Goal: Download file/media

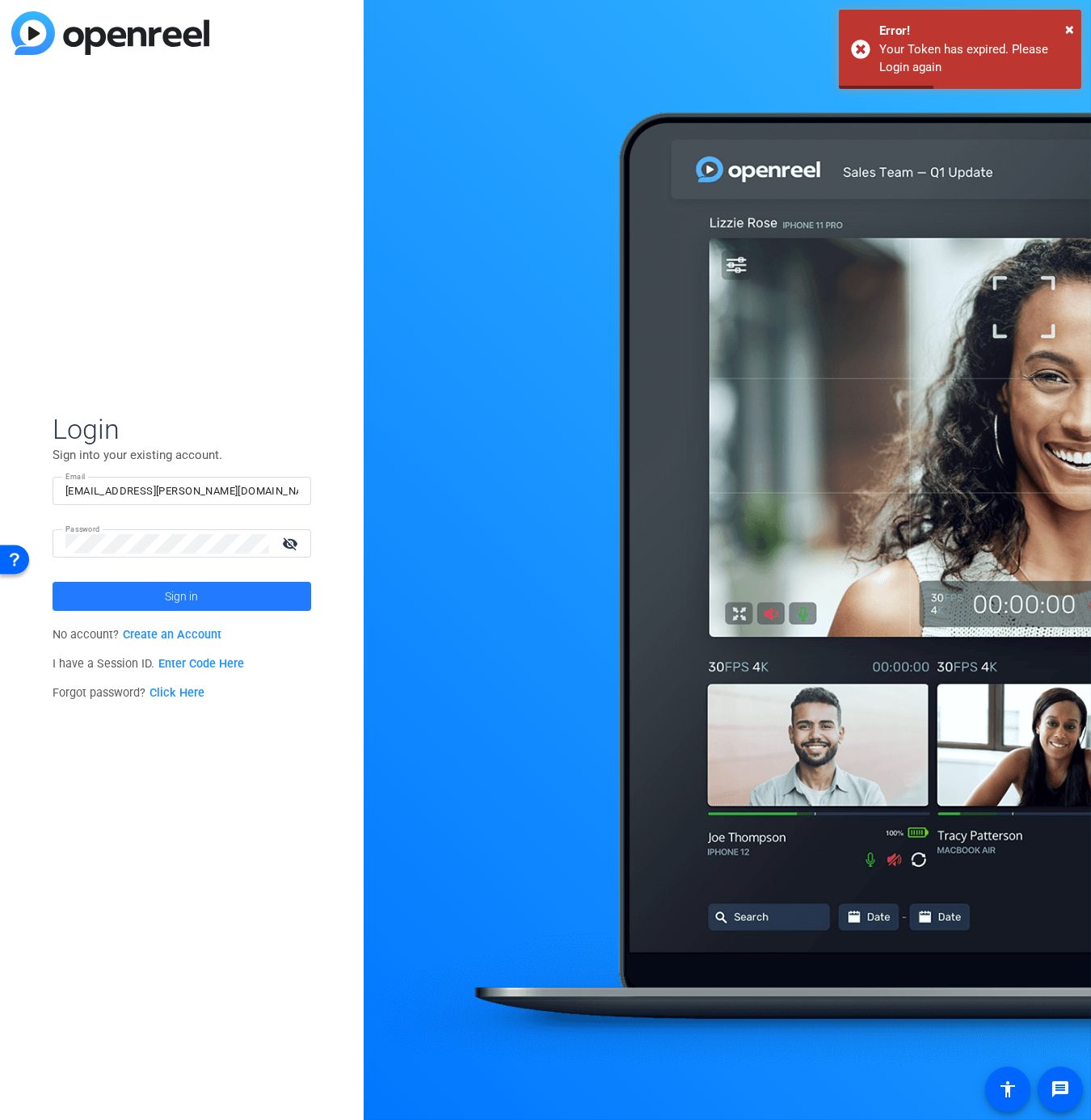
click at [231, 593] on span at bounding box center [181, 596] width 258 height 39
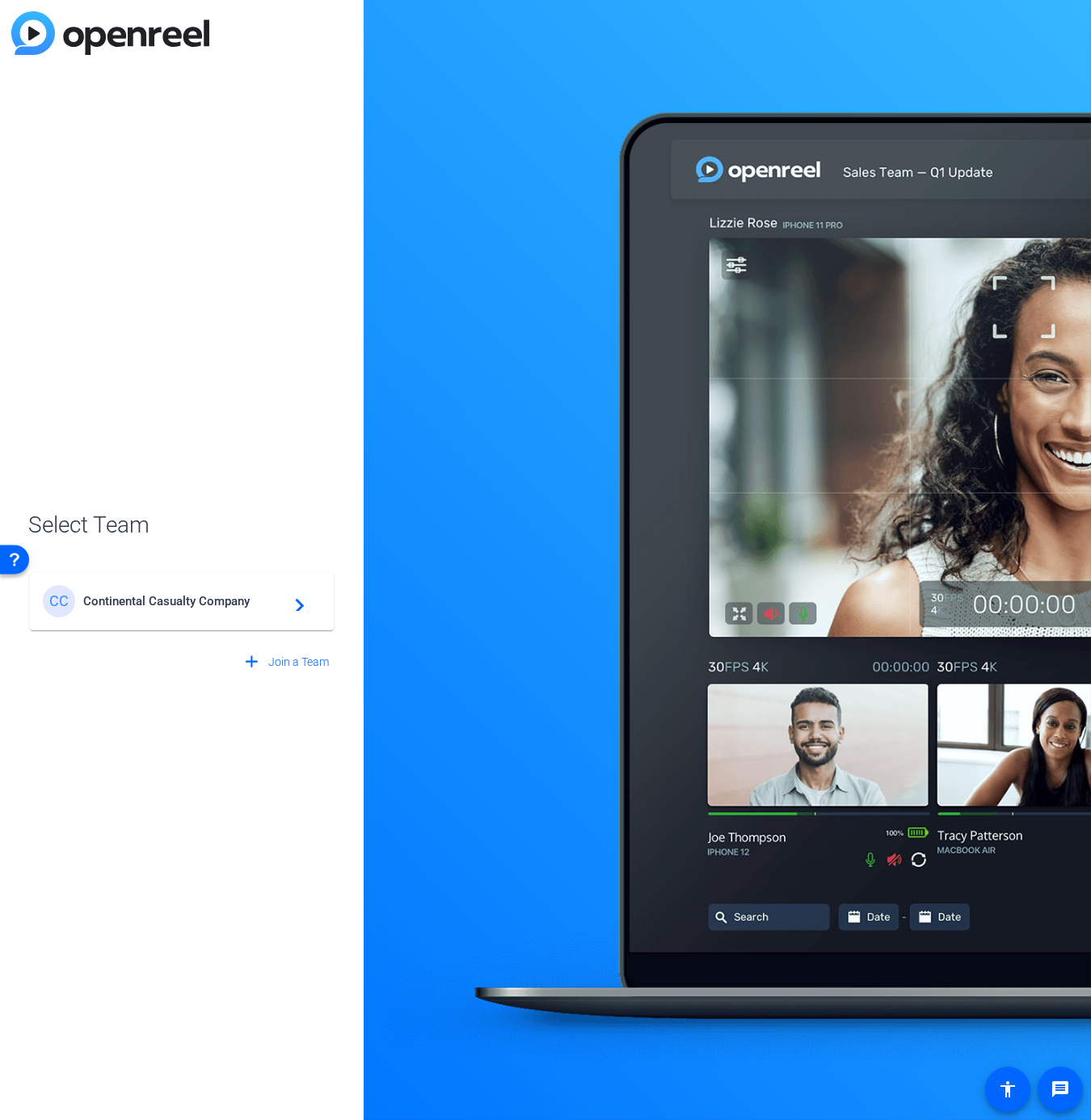
click at [162, 592] on div "CC Continental Casualty Company navigate_next" at bounding box center [181, 601] width 278 height 32
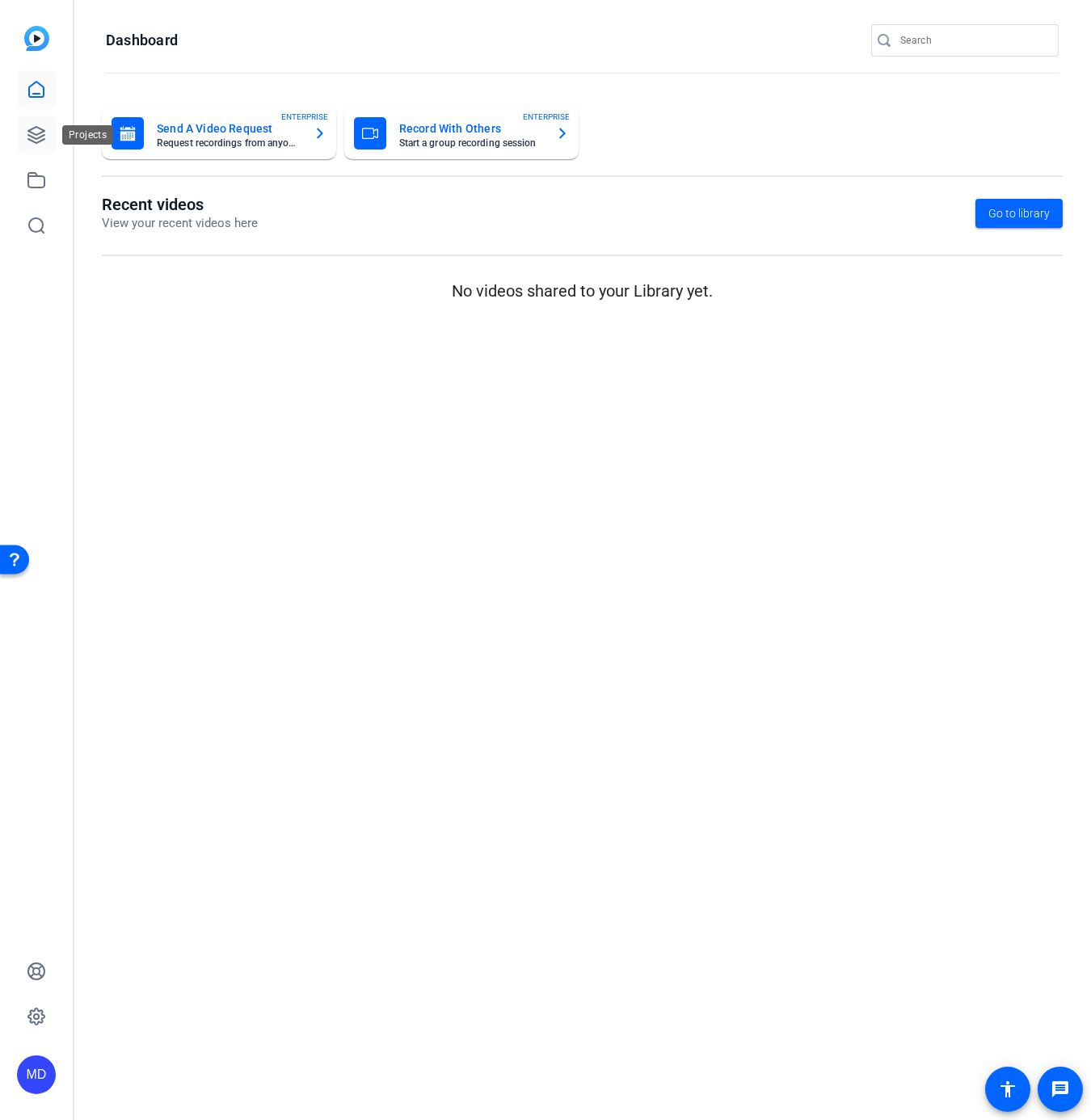
click at [40, 138] on icon at bounding box center [36, 135] width 20 height 20
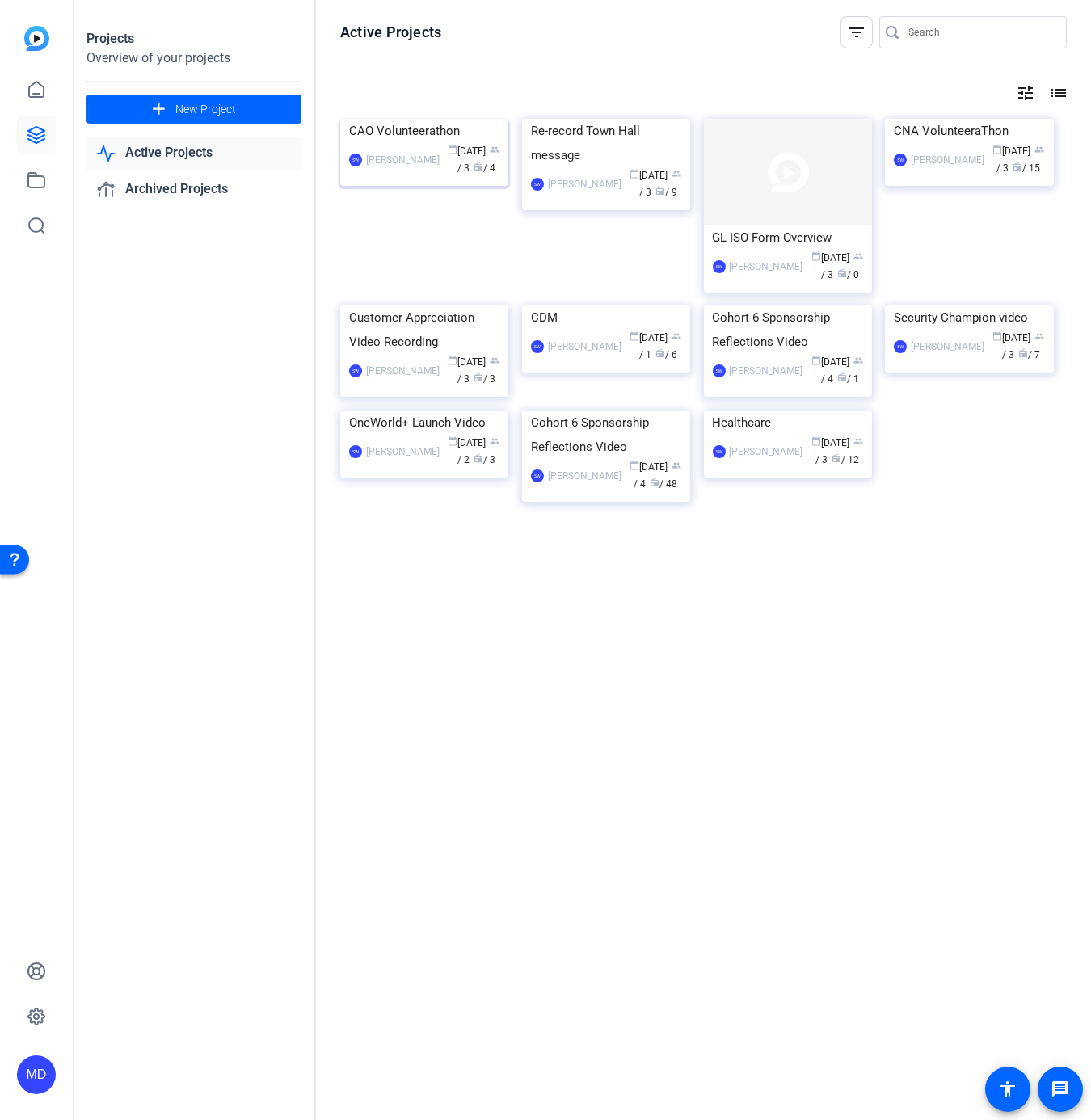
click at [403, 119] on img at bounding box center [423, 119] width 168 height 0
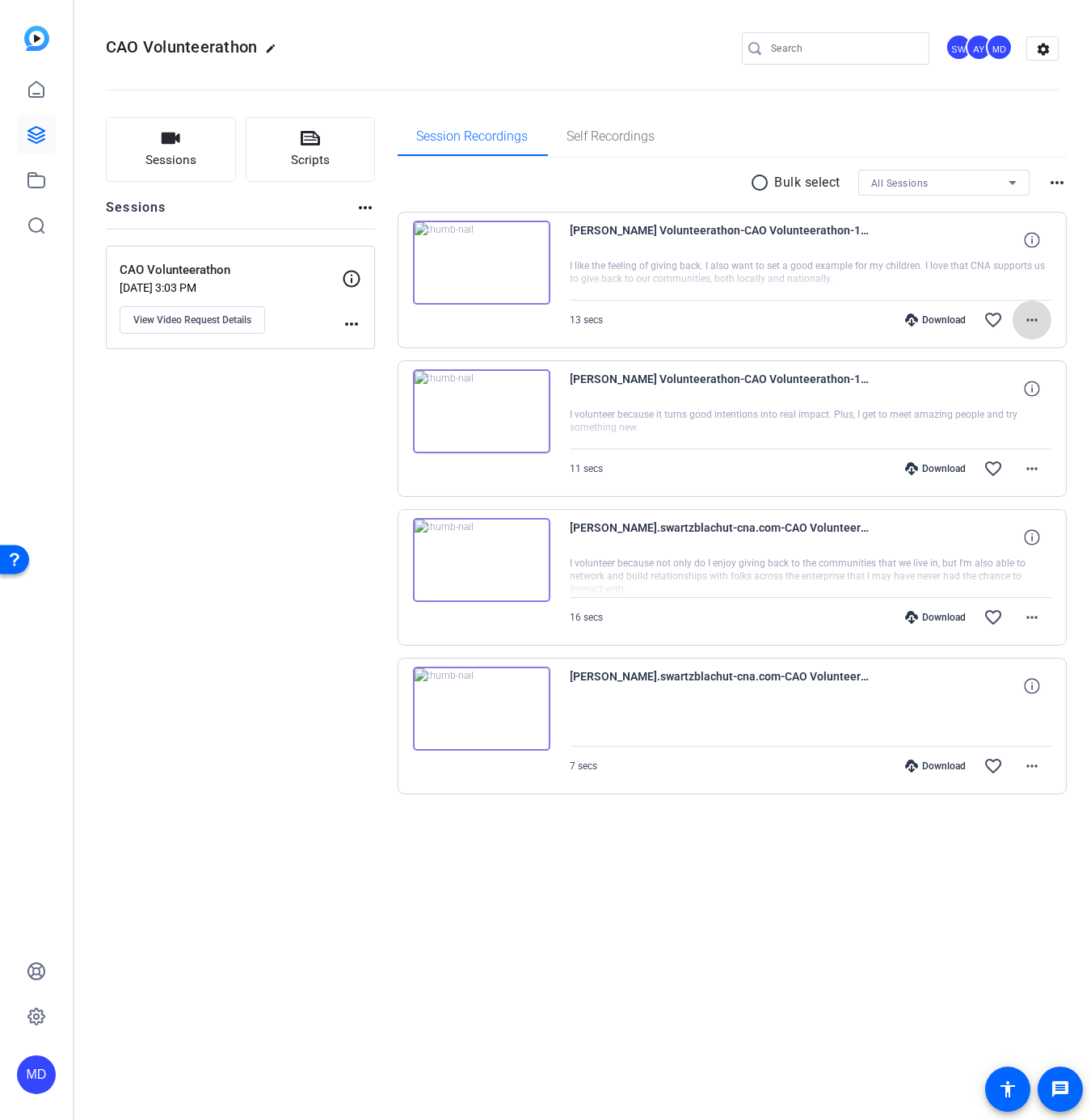
click at [1028, 319] on mat-icon "more_horiz" at bounding box center [1032, 320] width 20 height 20
click at [984, 388] on span "Download MP4" at bounding box center [990, 393] width 97 height 20
click at [759, 177] on mat-icon "radio_button_unchecked" at bounding box center [763, 183] width 24 height 20
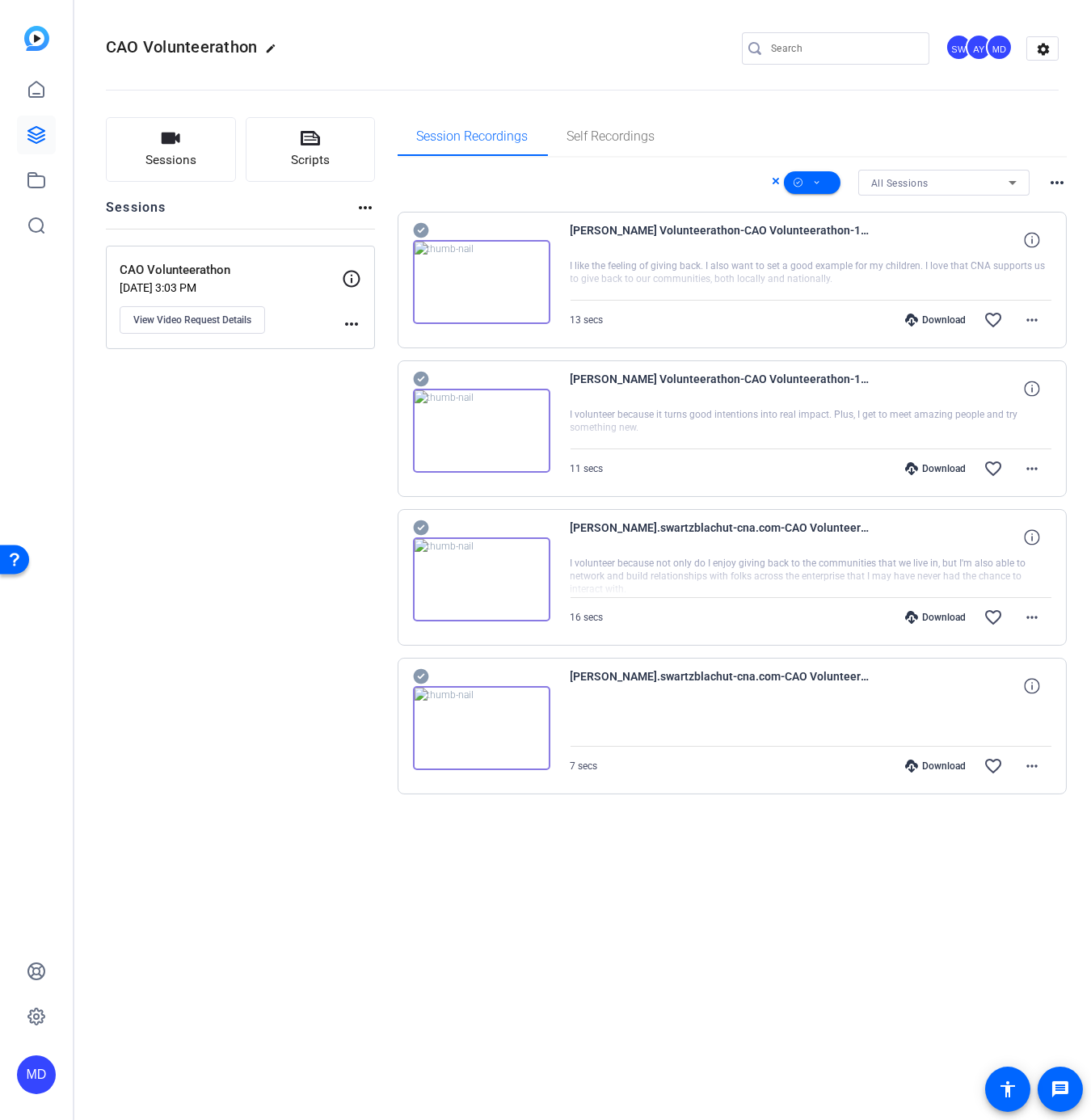
click at [419, 229] on icon at bounding box center [420, 230] width 15 height 15
click at [415, 225] on icon at bounding box center [420, 230] width 15 height 15
click at [425, 374] on icon at bounding box center [420, 379] width 15 height 15
click at [423, 524] on icon at bounding box center [420, 527] width 15 height 15
click at [425, 675] on icon at bounding box center [420, 676] width 15 height 15
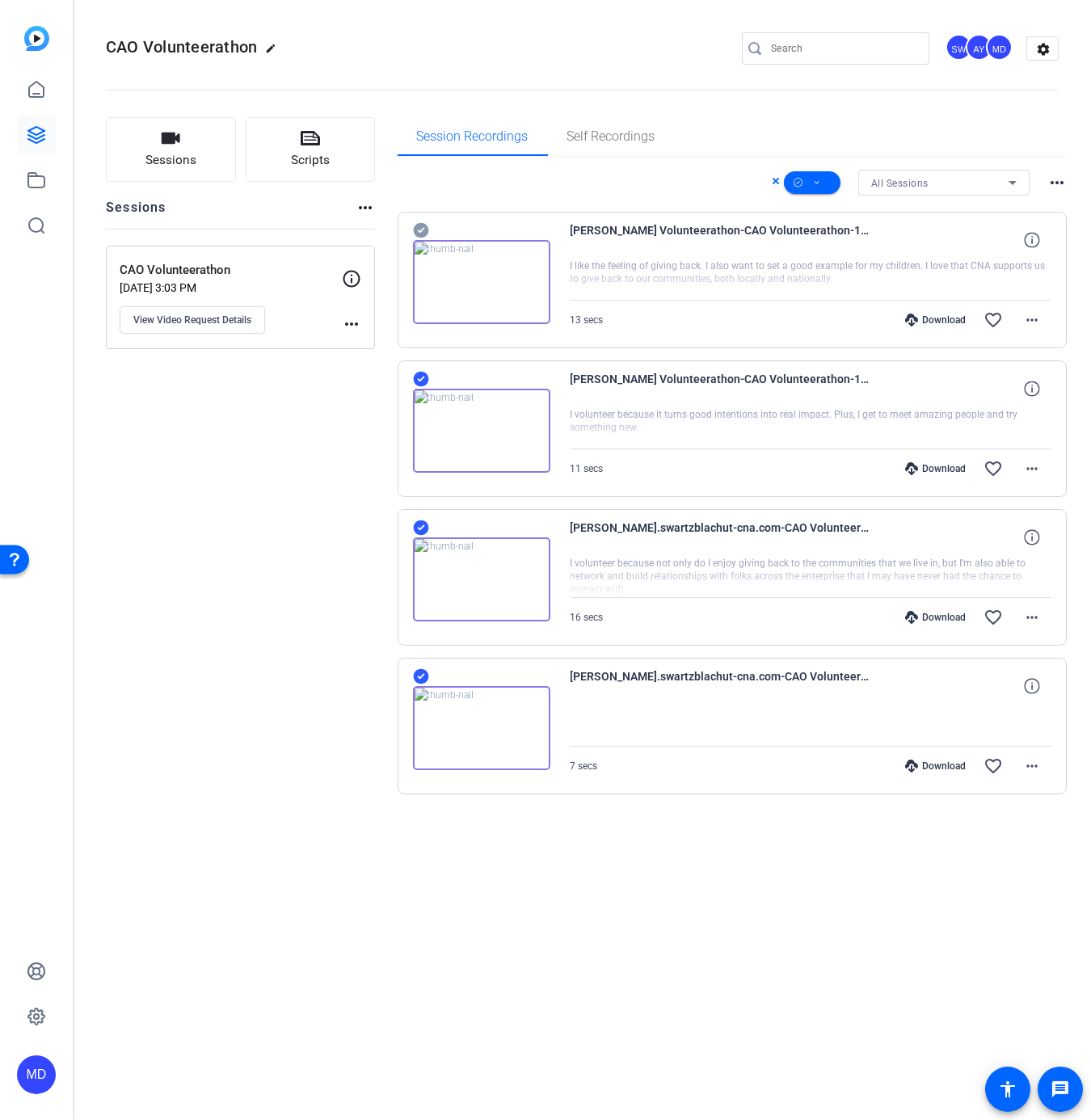
click at [1051, 180] on mat-icon "more_horiz" at bounding box center [1057, 183] width 20 height 20
click at [1051, 180] on div at bounding box center [545, 560] width 1091 height 1120
click at [824, 177] on span at bounding box center [812, 183] width 57 height 39
click at [852, 270] on span "Download MP4" at bounding box center [840, 268] width 86 height 20
click at [29, 136] on icon at bounding box center [36, 135] width 16 height 16
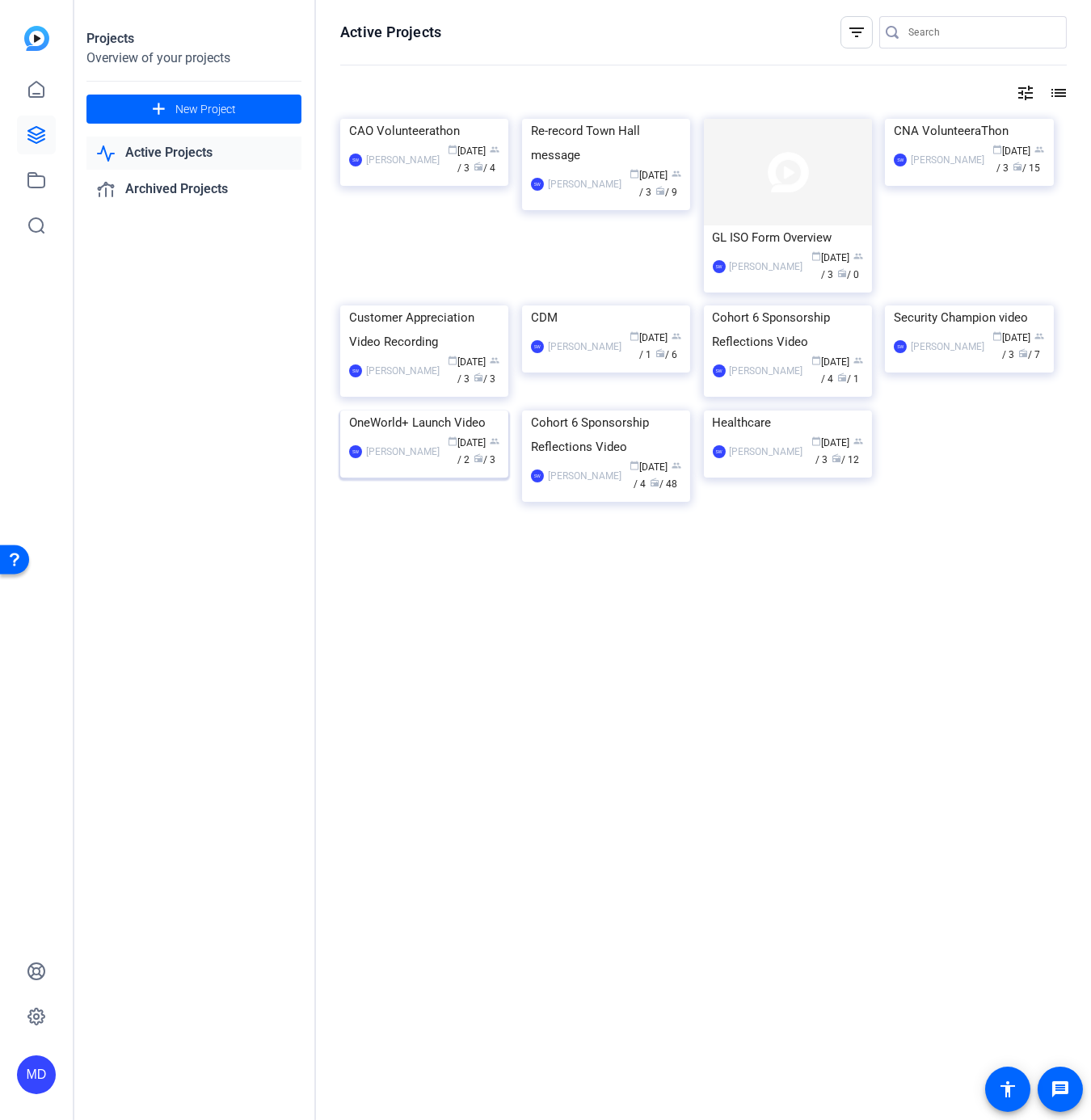
click at [380, 410] on img at bounding box center [423, 410] width 168 height 0
